Goal: Navigation & Orientation: Find specific page/section

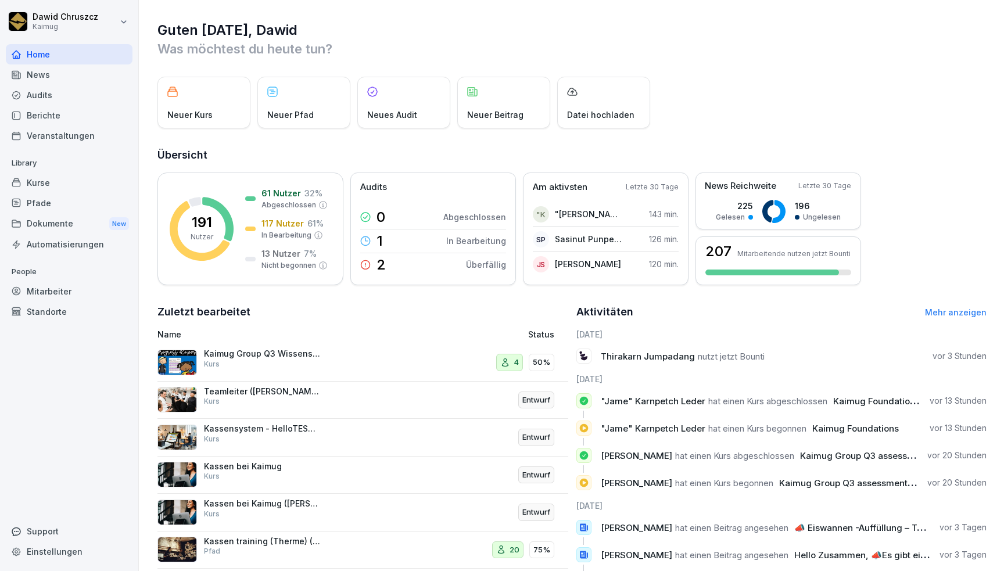
click at [88, 176] on div "Kurse" at bounding box center [69, 183] width 127 height 20
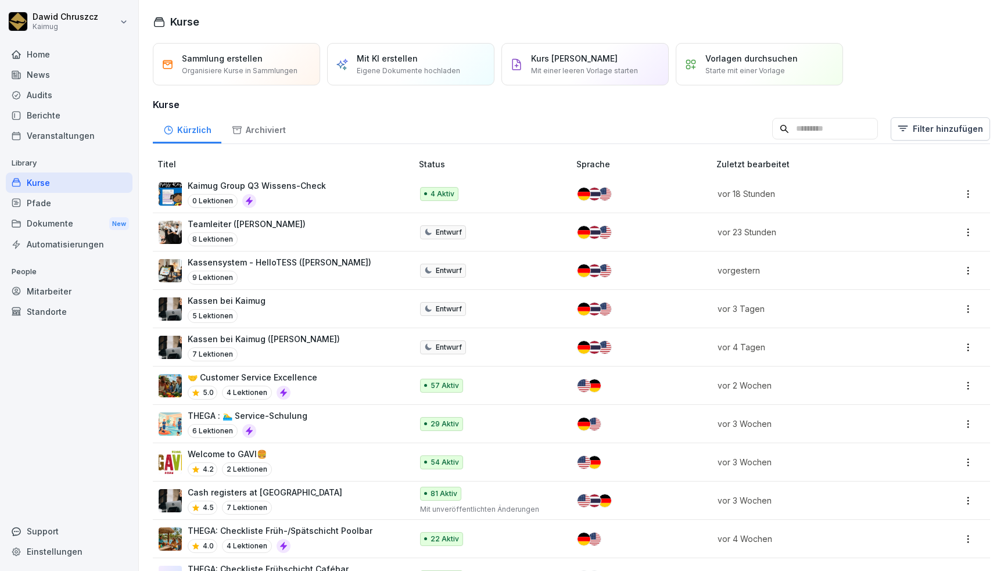
click at [320, 195] on div "0 Lektionen" at bounding box center [257, 201] width 138 height 14
